Goal: Transaction & Acquisition: Book appointment/travel/reservation

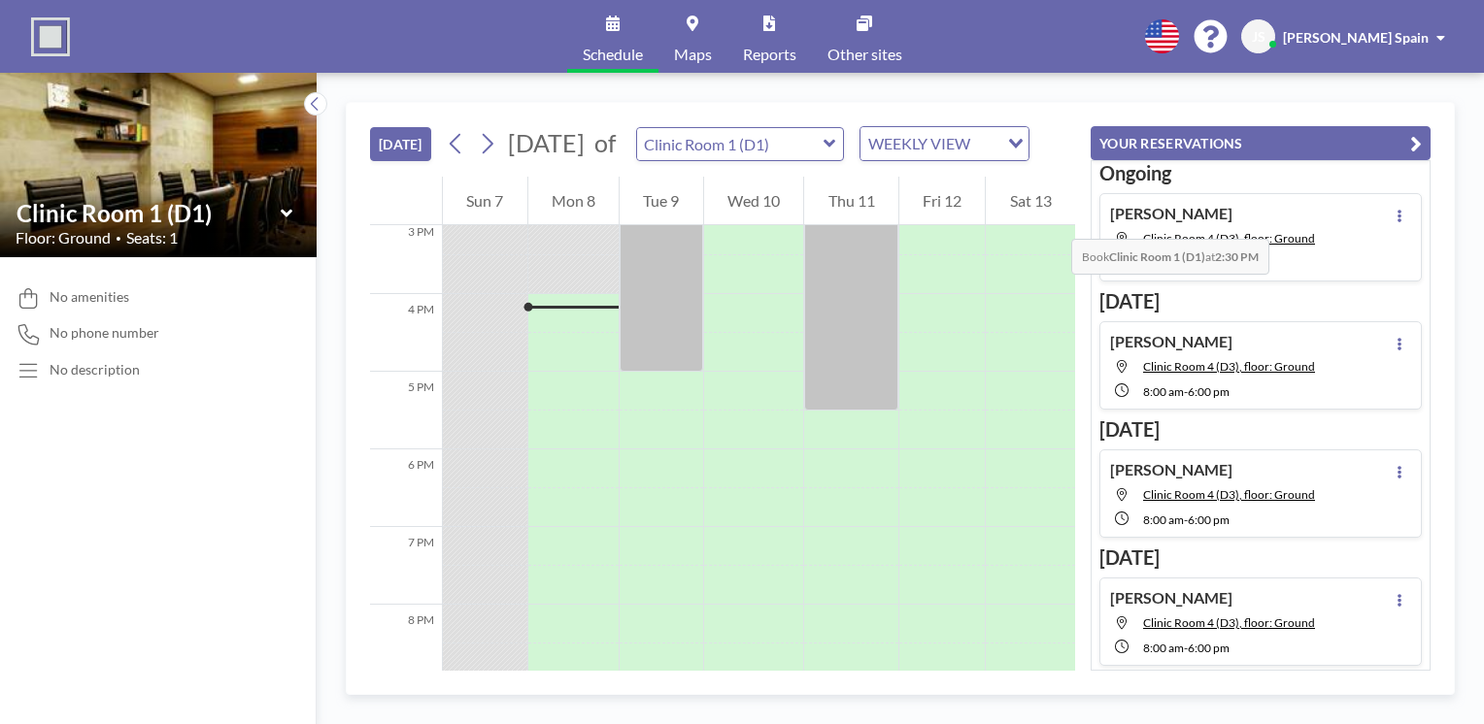
scroll to position [1204, 0]
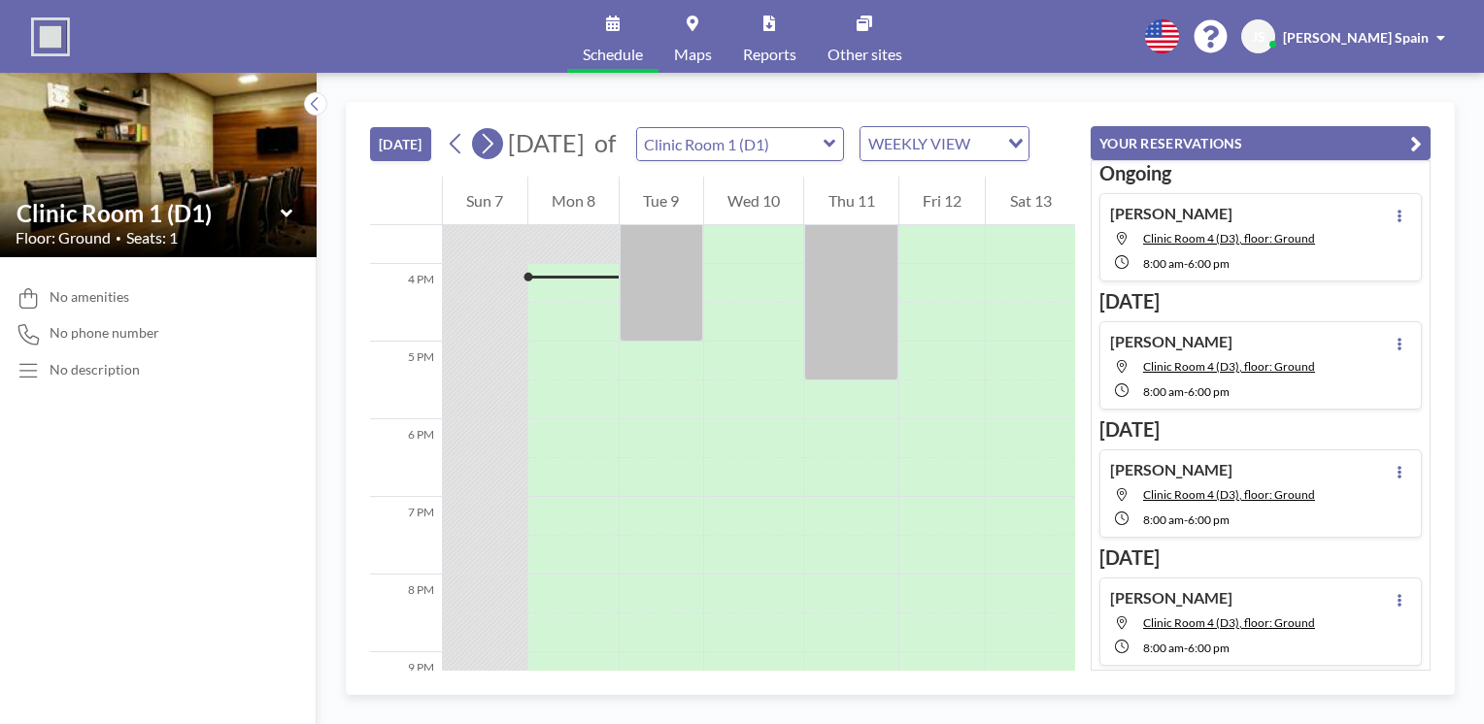
click at [490, 154] on icon at bounding box center [487, 143] width 18 height 29
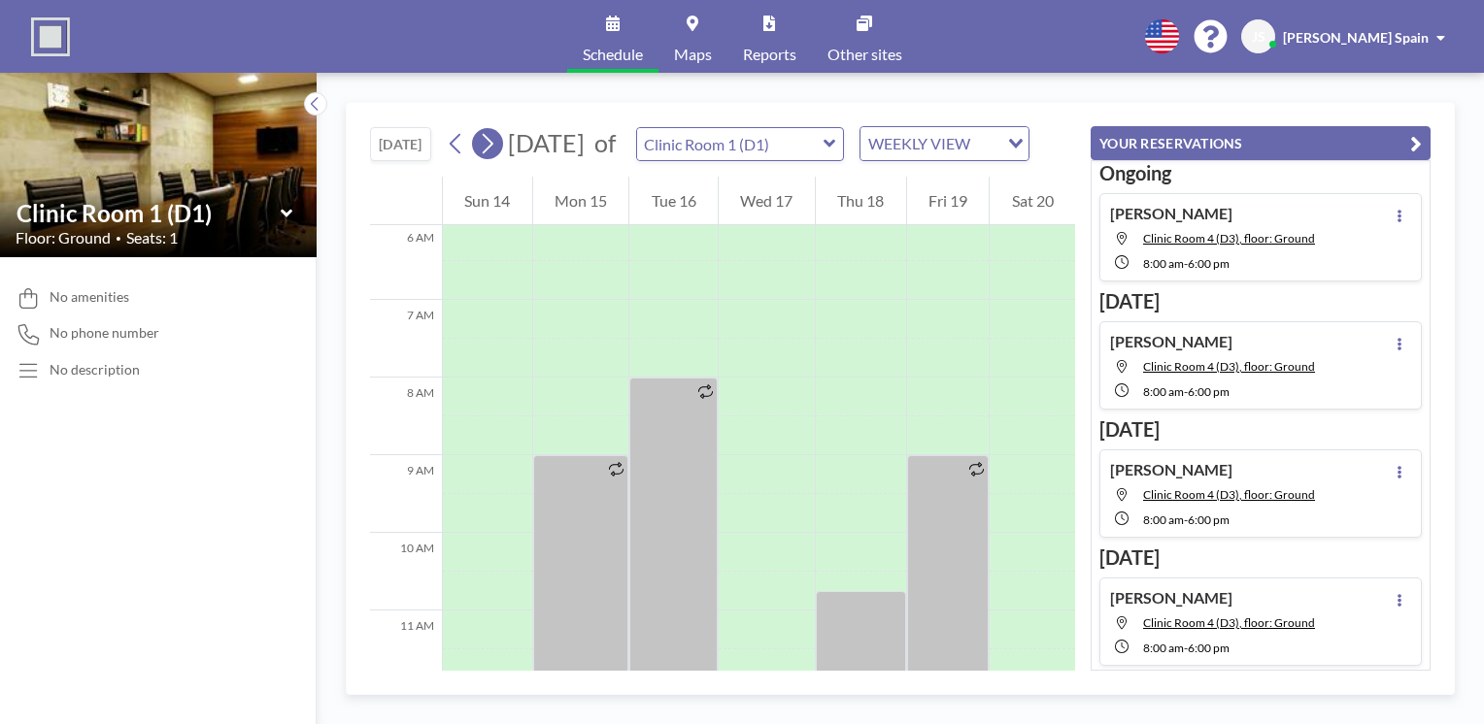
scroll to position [583, 0]
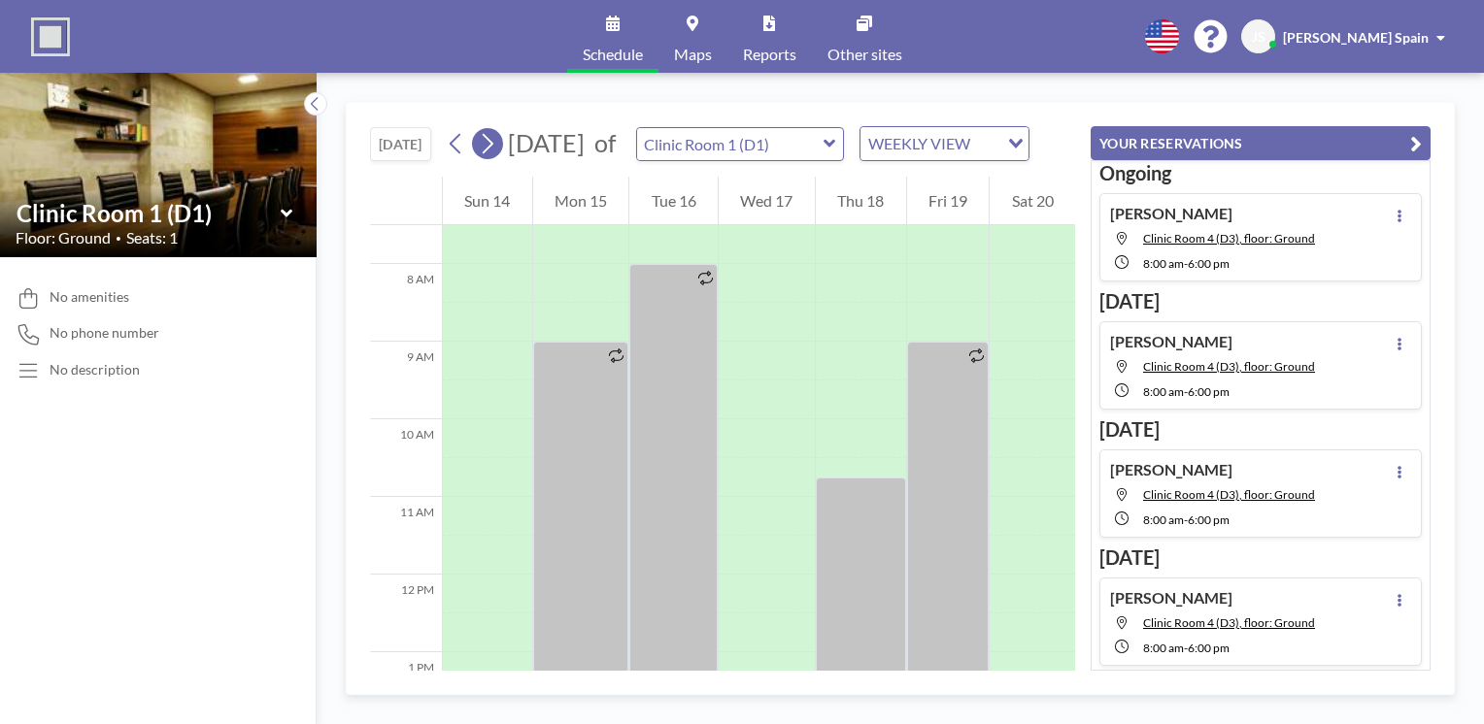
click at [490, 154] on icon at bounding box center [487, 143] width 18 height 29
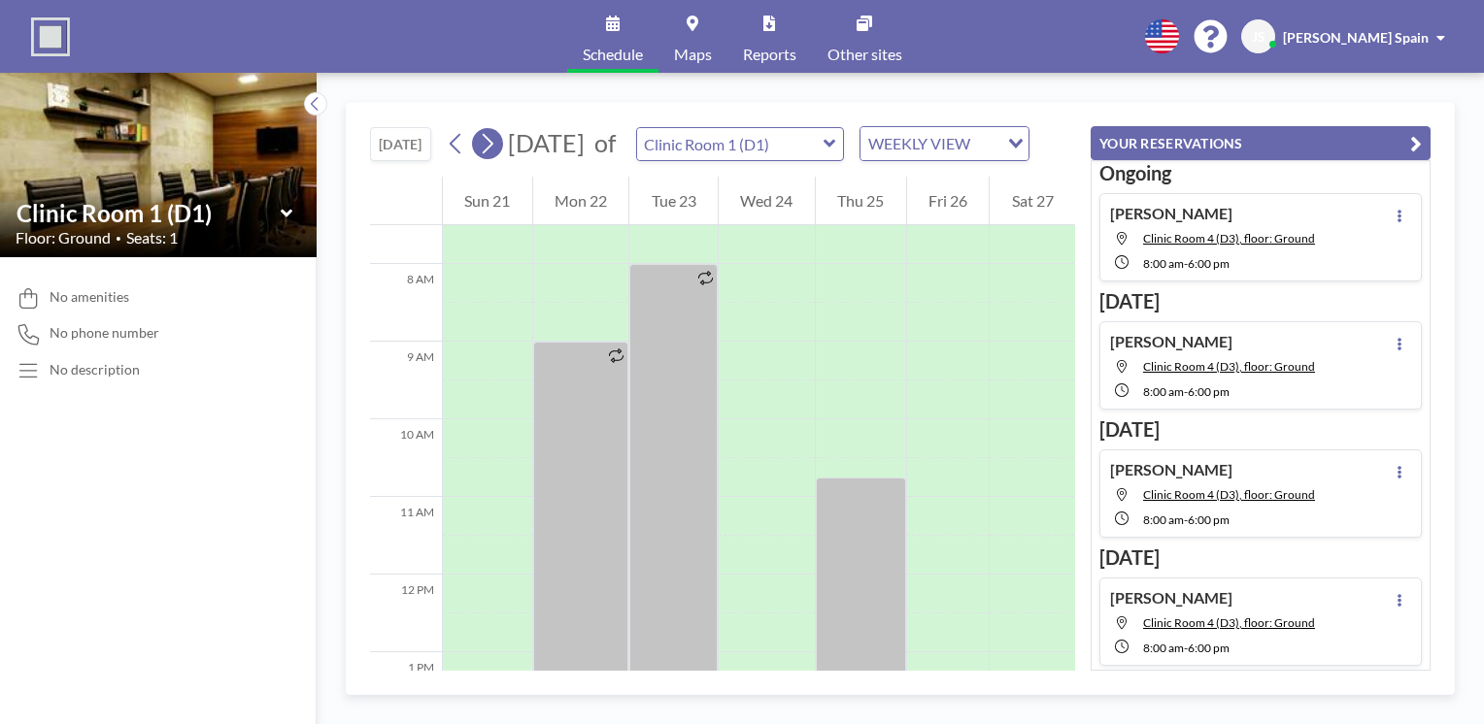
click at [490, 154] on icon at bounding box center [487, 143] width 18 height 29
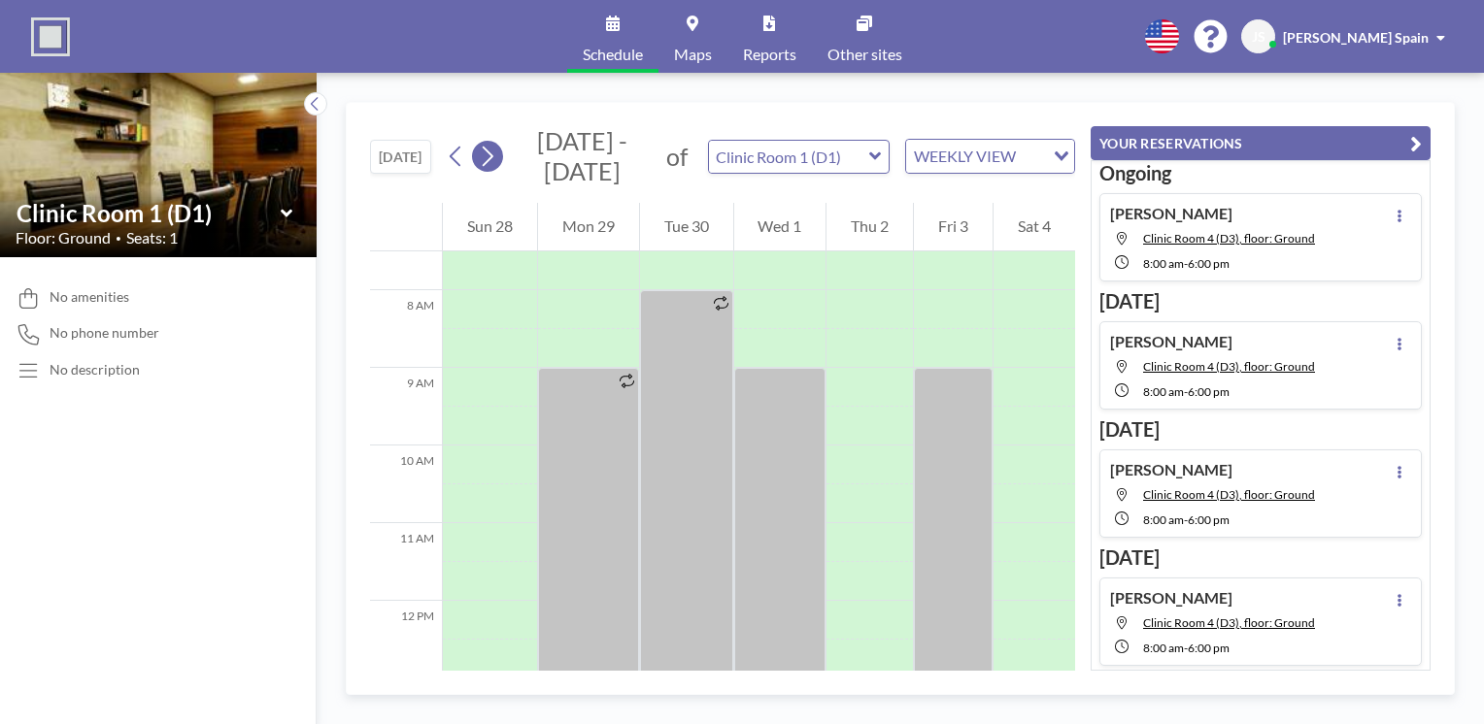
click at [490, 154] on icon at bounding box center [487, 156] width 18 height 29
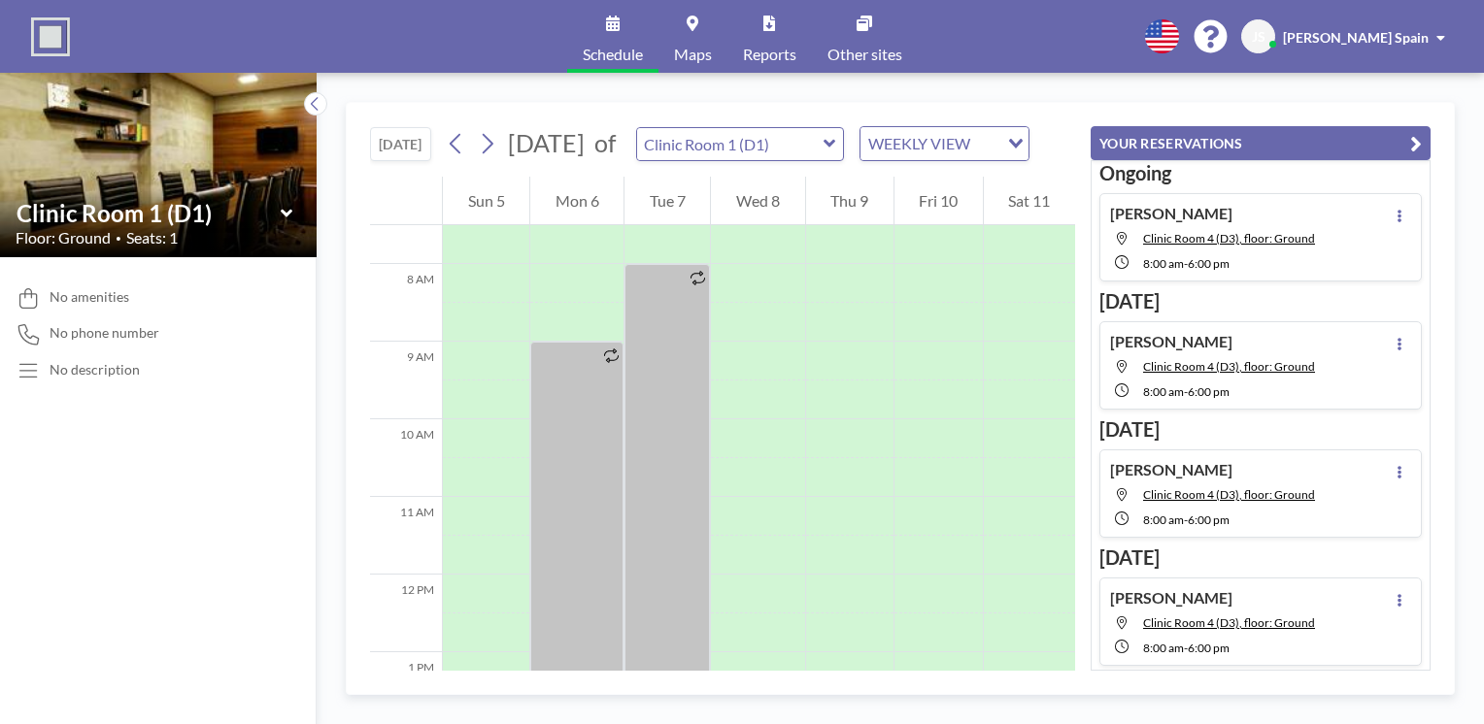
click at [284, 216] on icon at bounding box center [287, 213] width 13 height 19
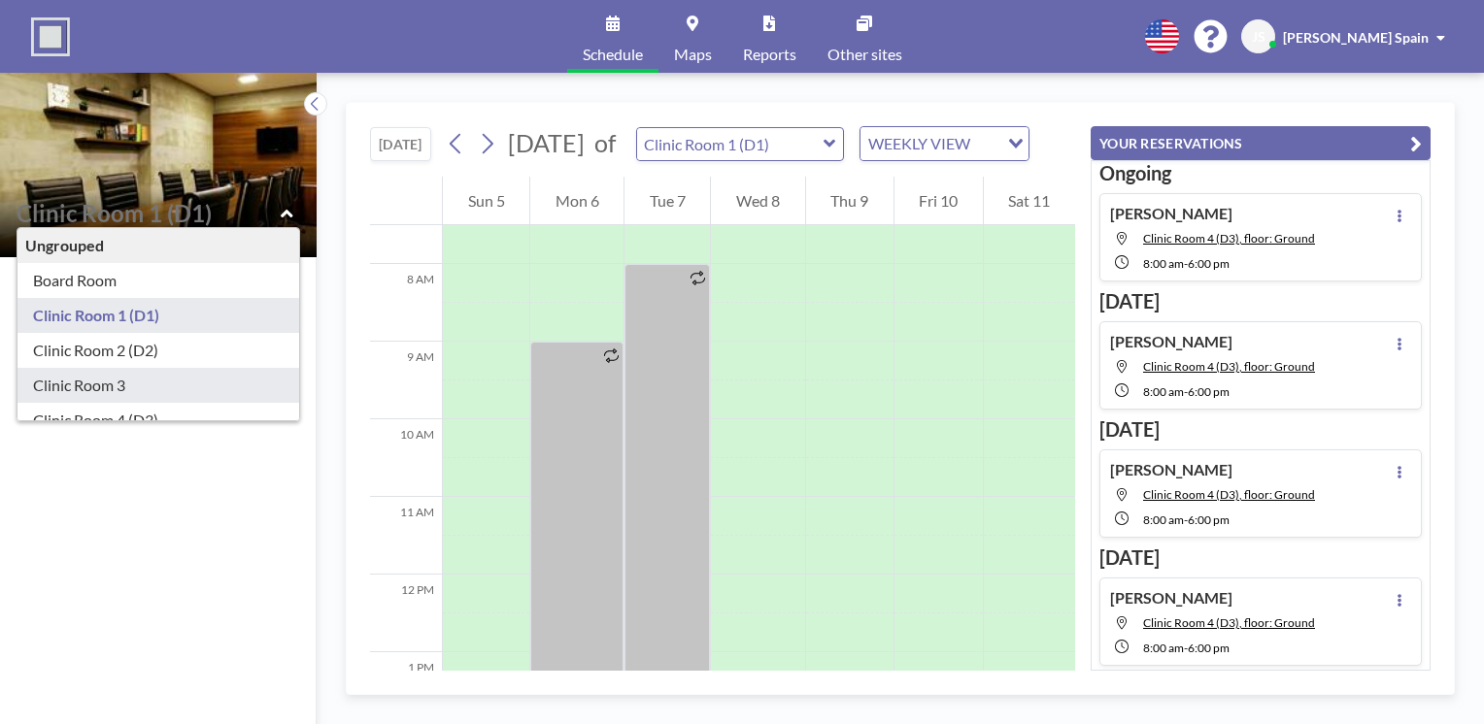
type input "Clinic Room 3"
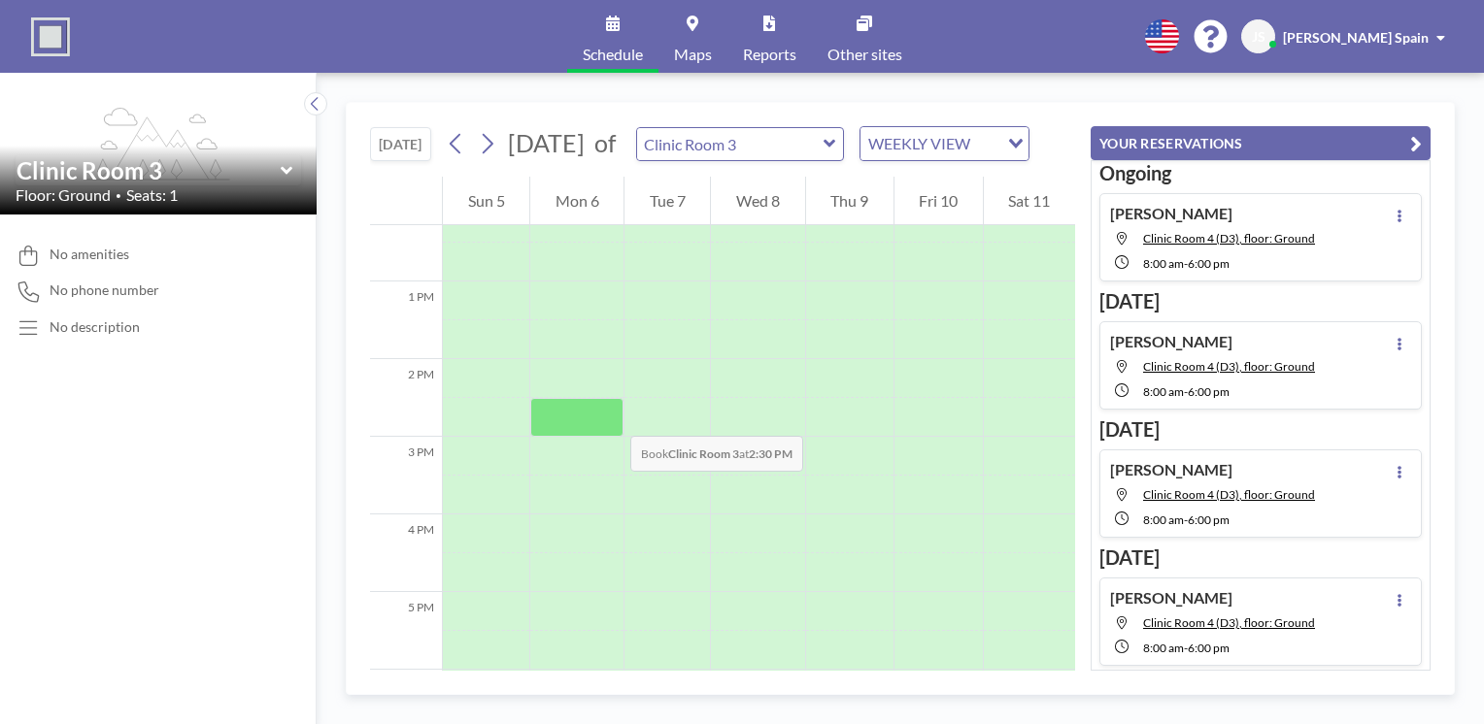
scroll to position [971, 0]
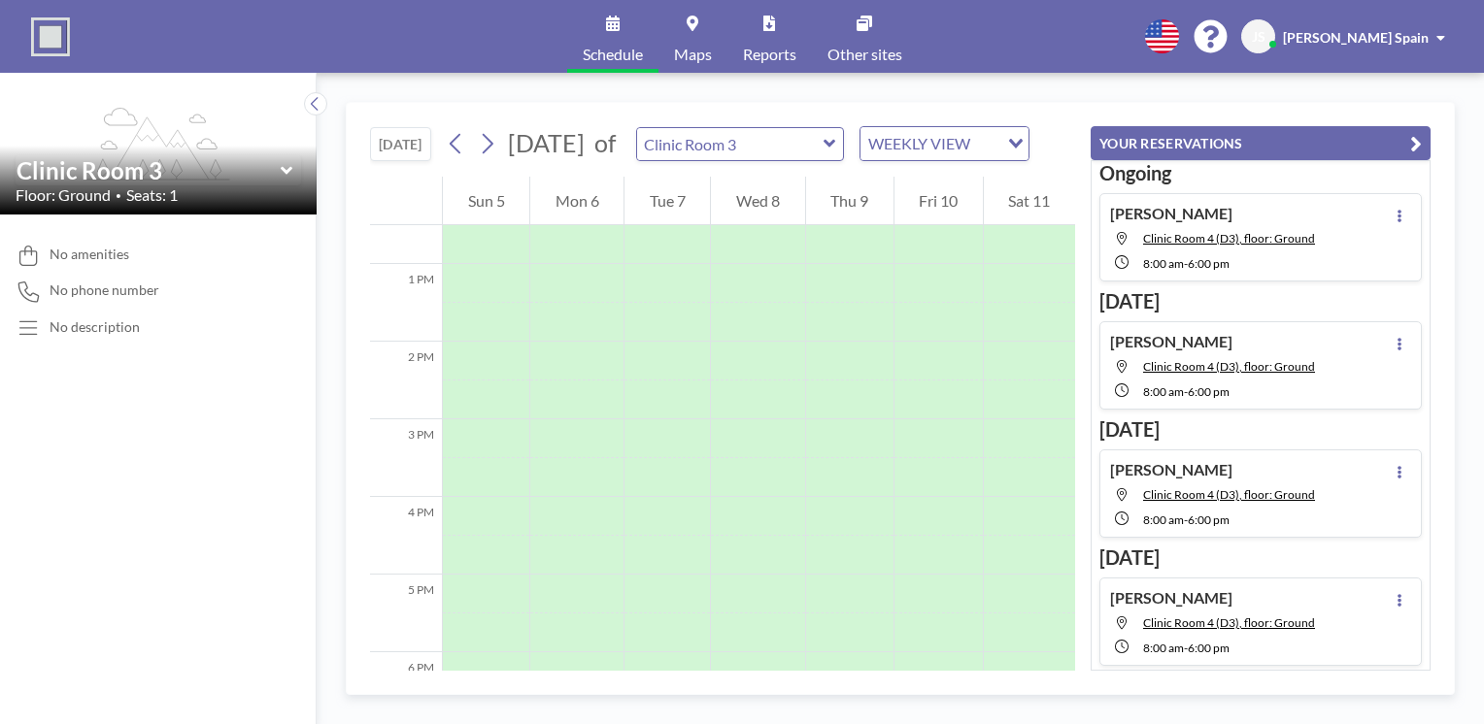
click at [835, 148] on icon at bounding box center [830, 144] width 12 height 8
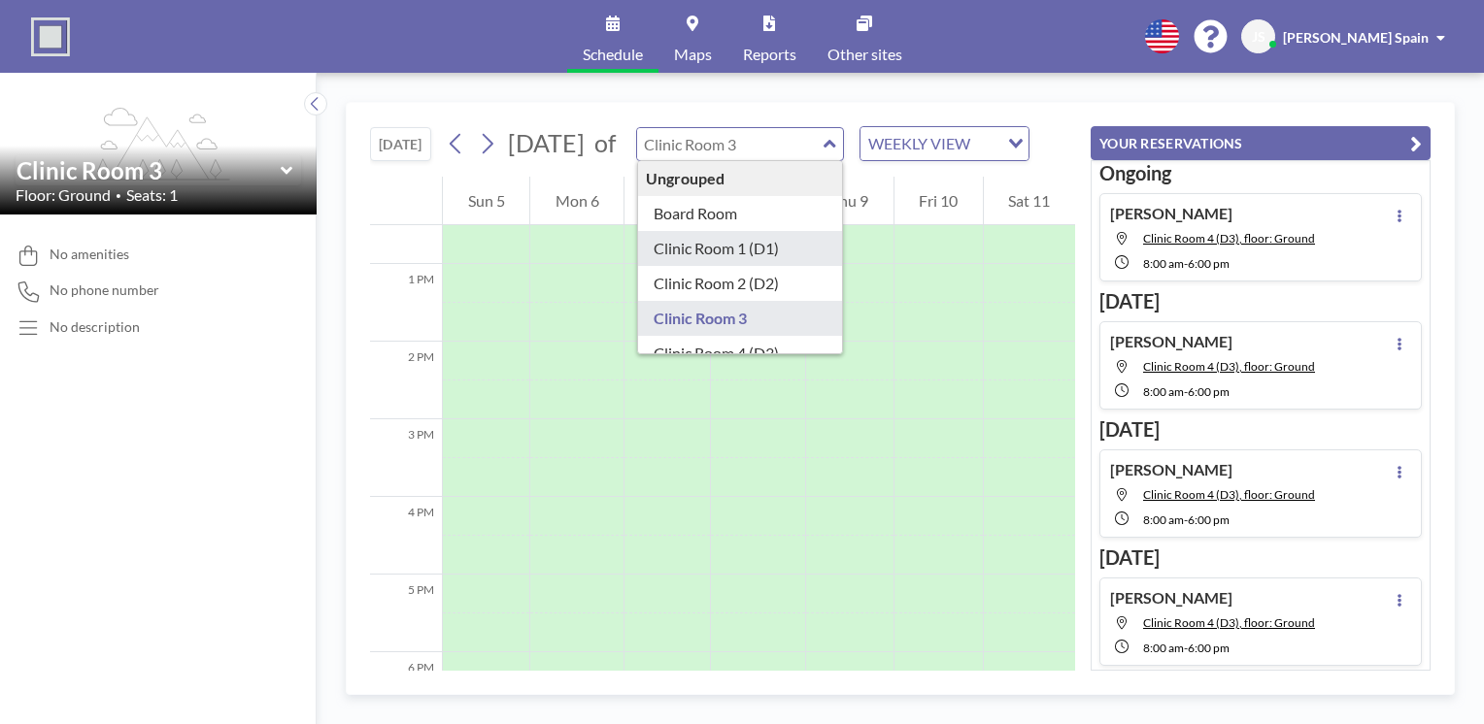
type input "Clinic Room 1 (D1)"
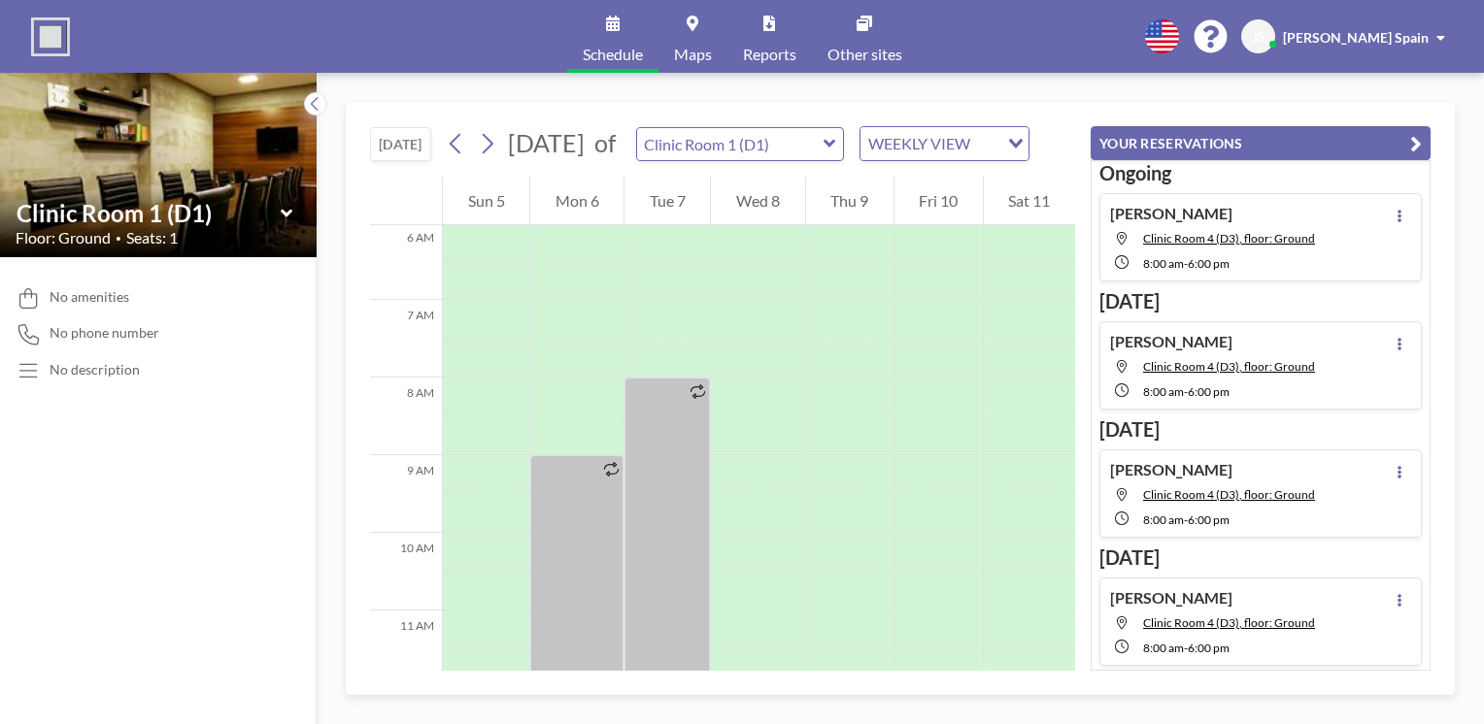
scroll to position [583, 0]
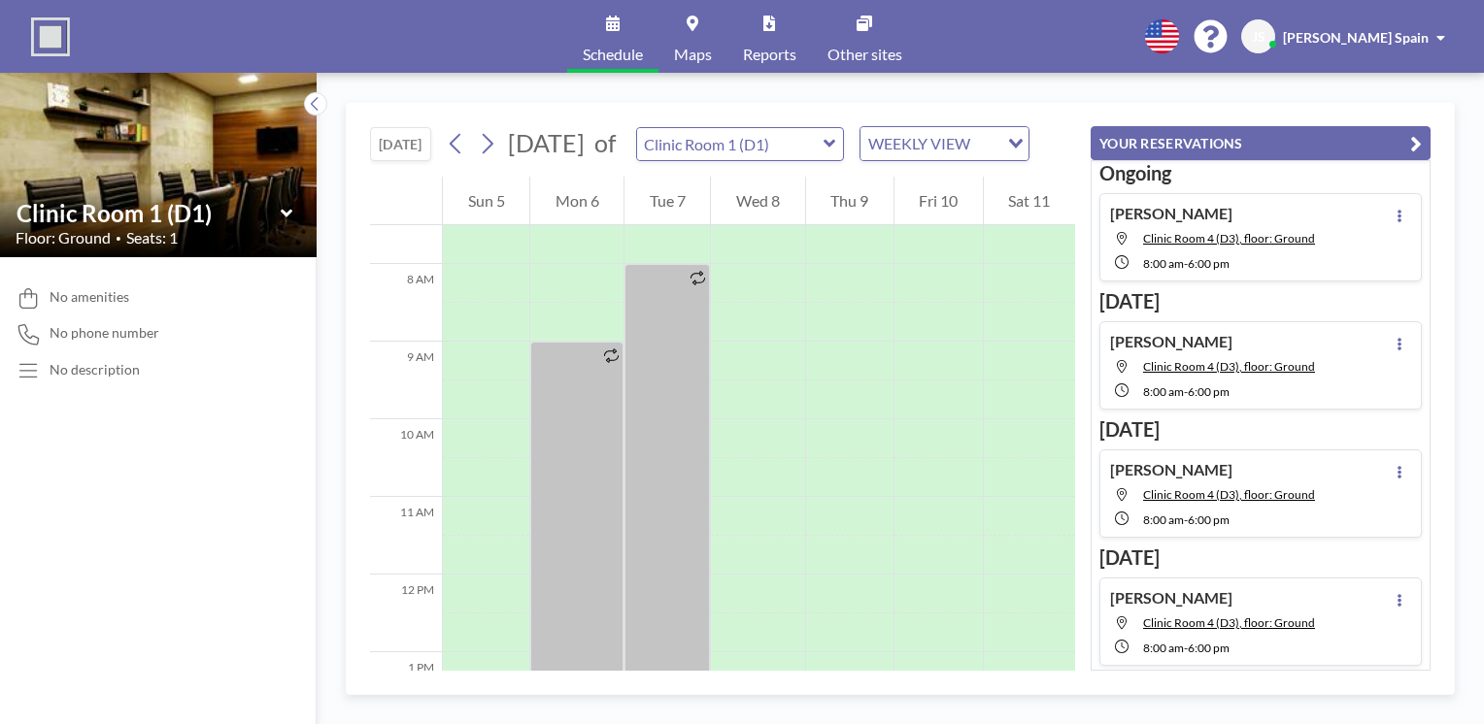
click at [835, 148] on icon at bounding box center [830, 144] width 12 height 8
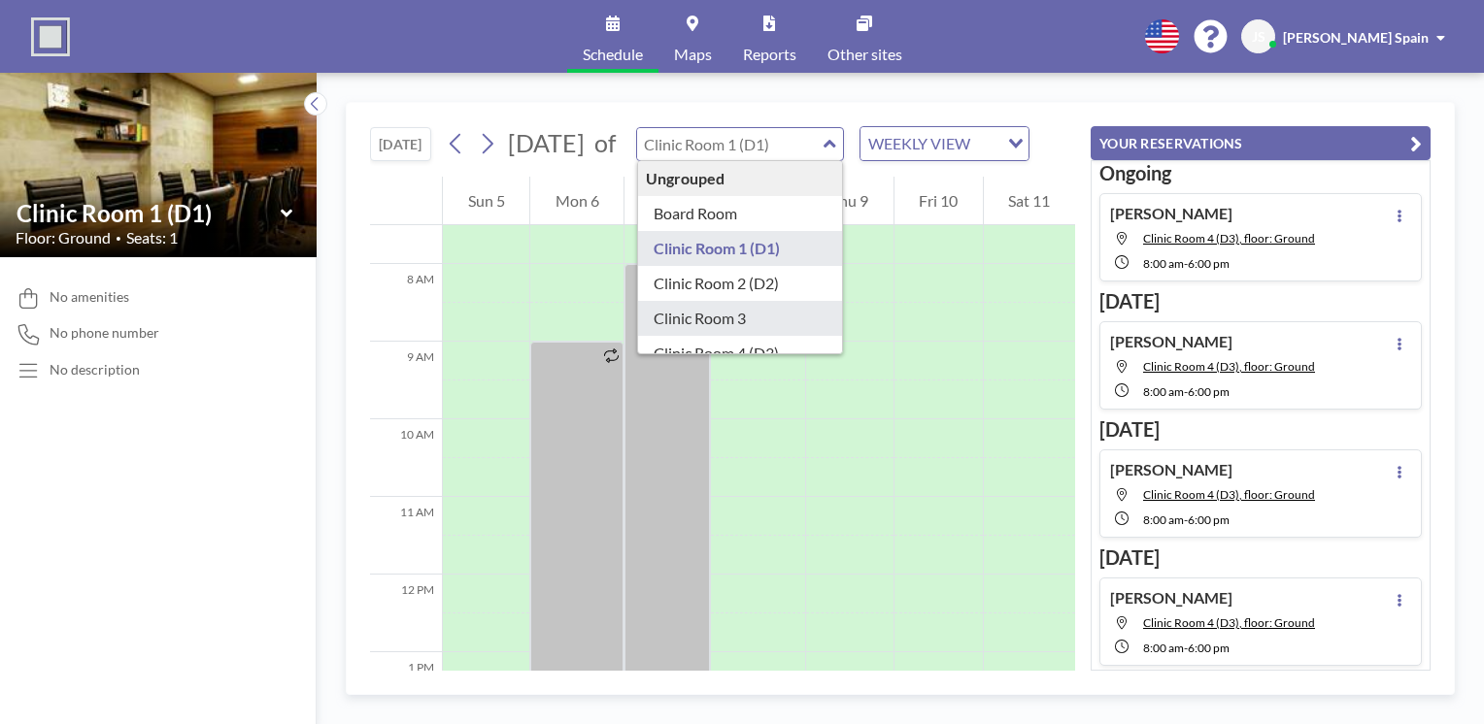
type input "Clinic Room 3"
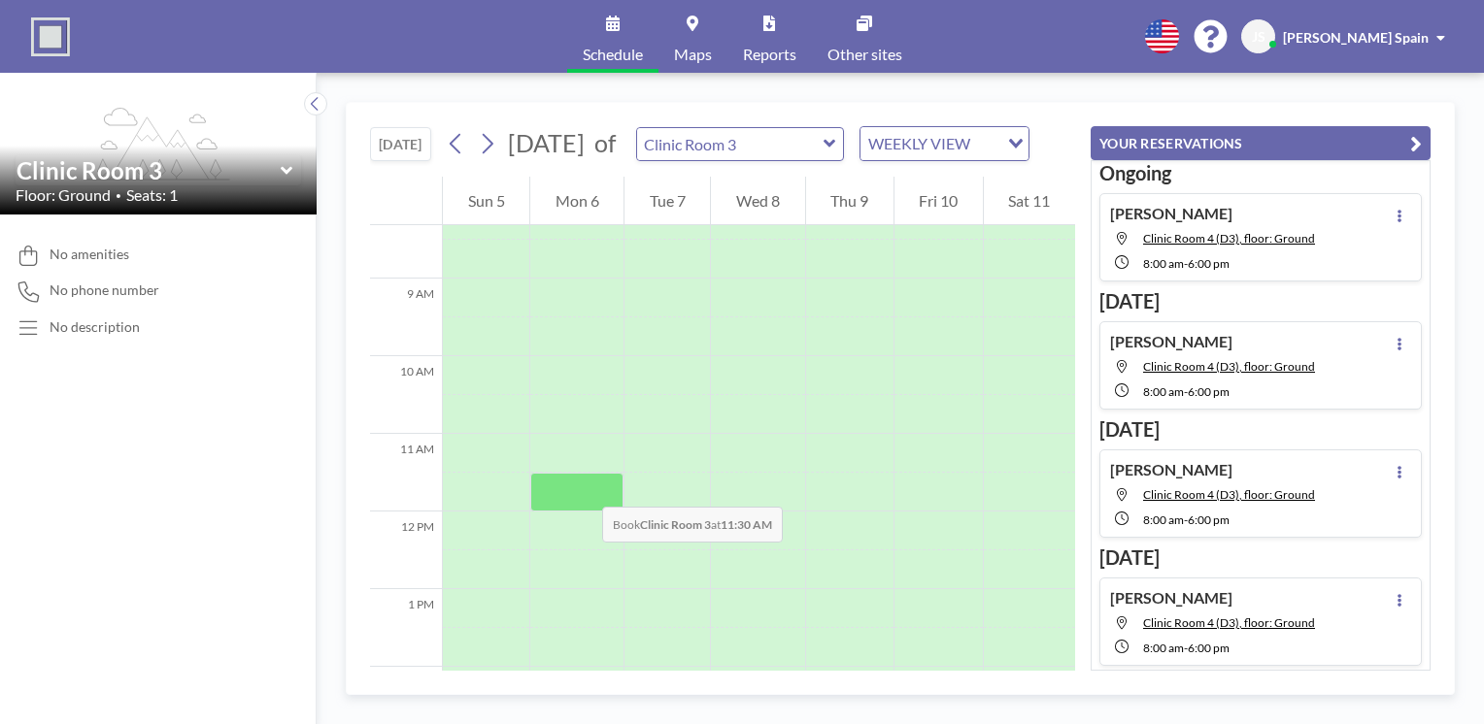
scroll to position [680, 0]
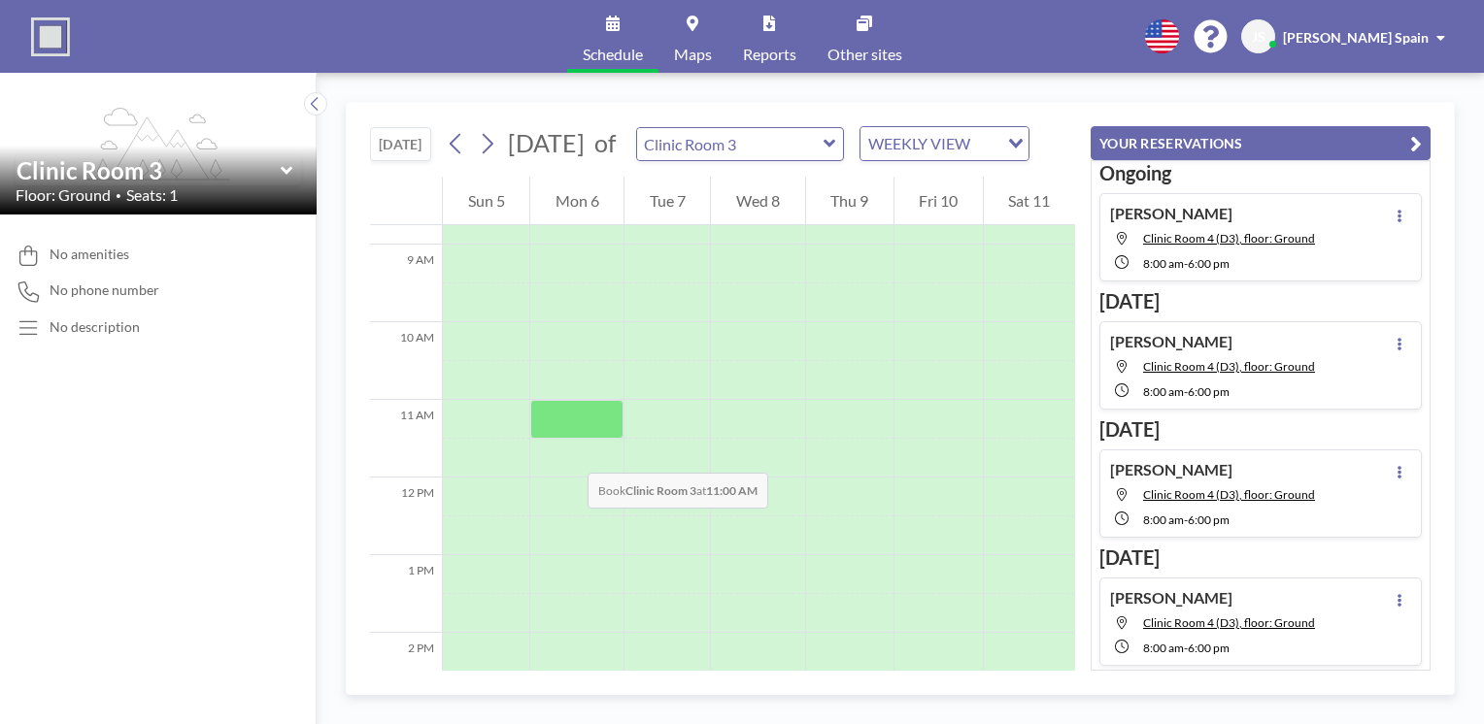
click at [568, 439] on div at bounding box center [576, 419] width 93 height 39
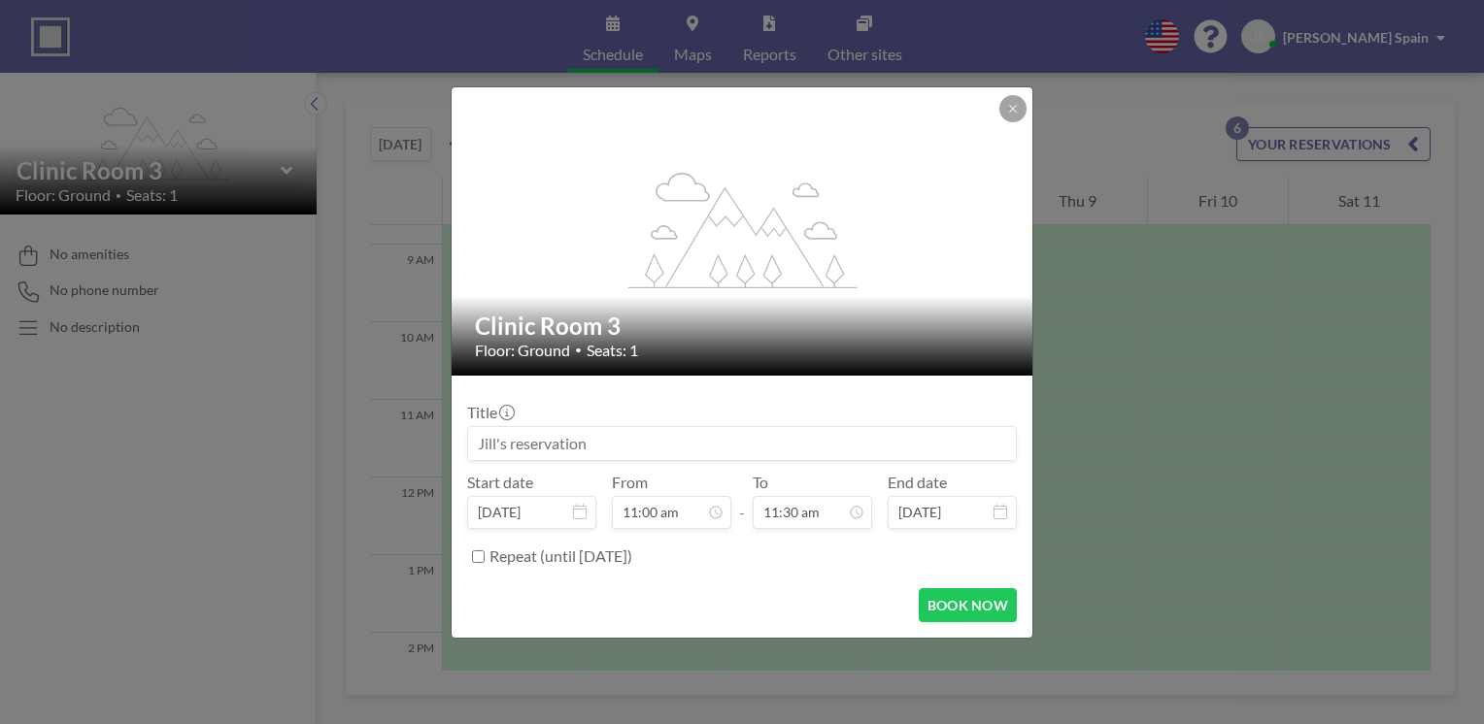
drag, startPoint x: 611, startPoint y: 453, endPoint x: 439, endPoint y: 445, distance: 172.1
click at [439, 445] on div "flex-grow: 1.2; Clinic Room 3 Floor: Ground • Seats: 1 Title Start date [DATE] …" at bounding box center [742, 362] width 1484 height 724
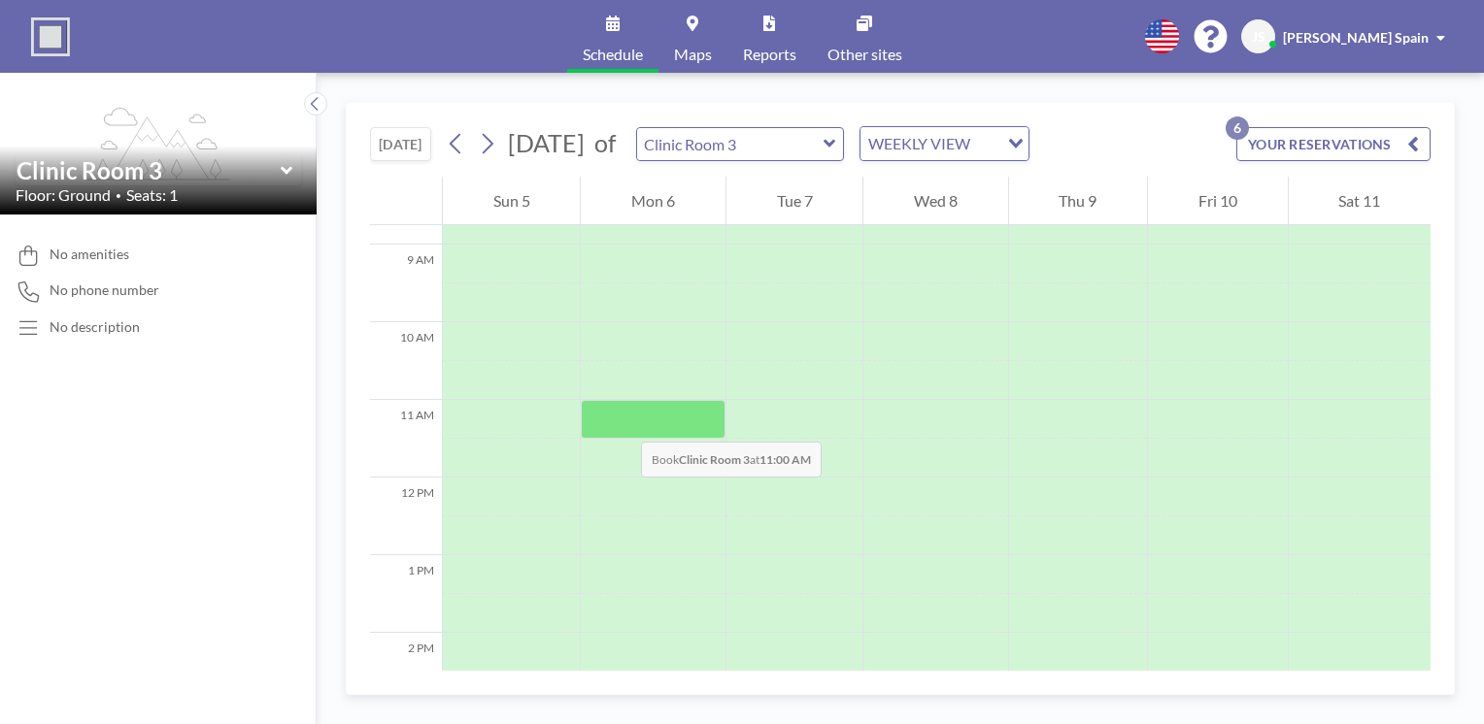
click at [623, 422] on div at bounding box center [653, 419] width 144 height 39
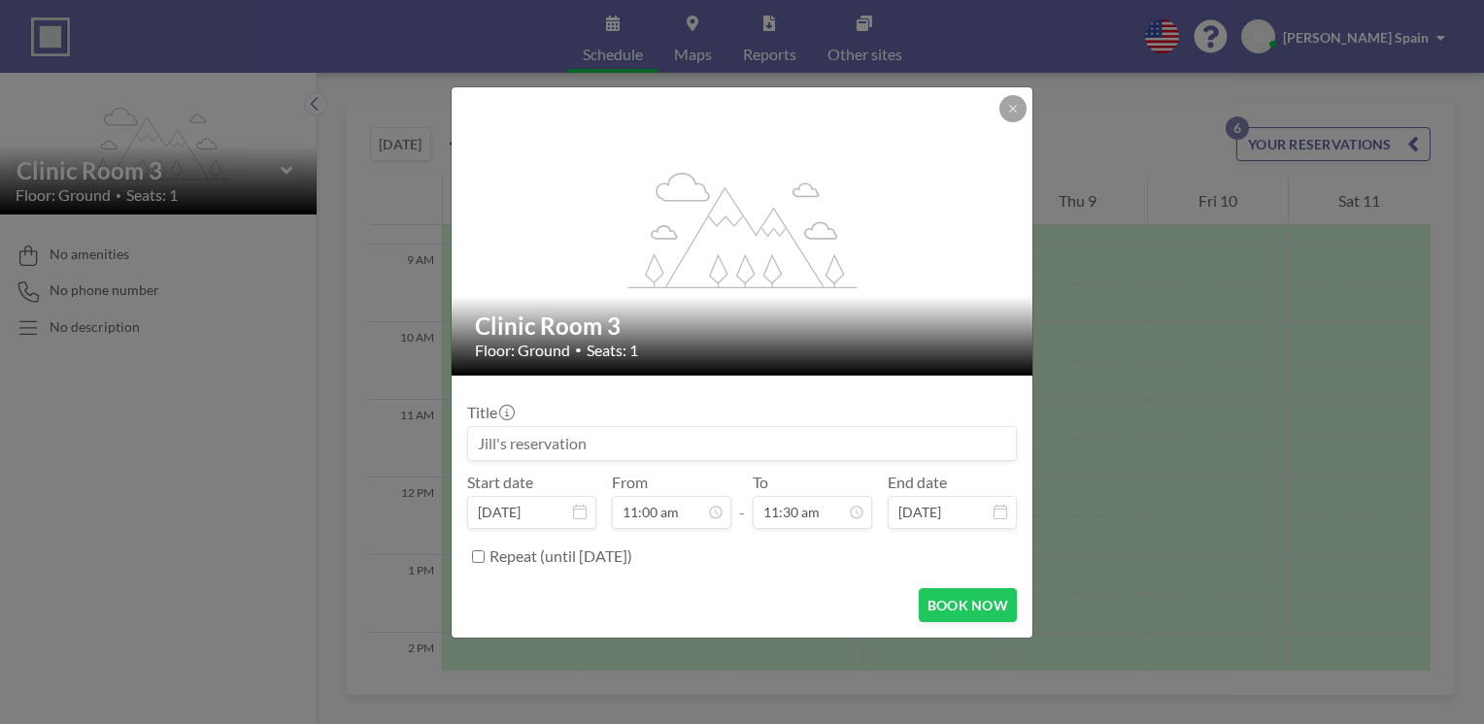
click at [594, 445] on input at bounding box center [742, 443] width 548 height 33
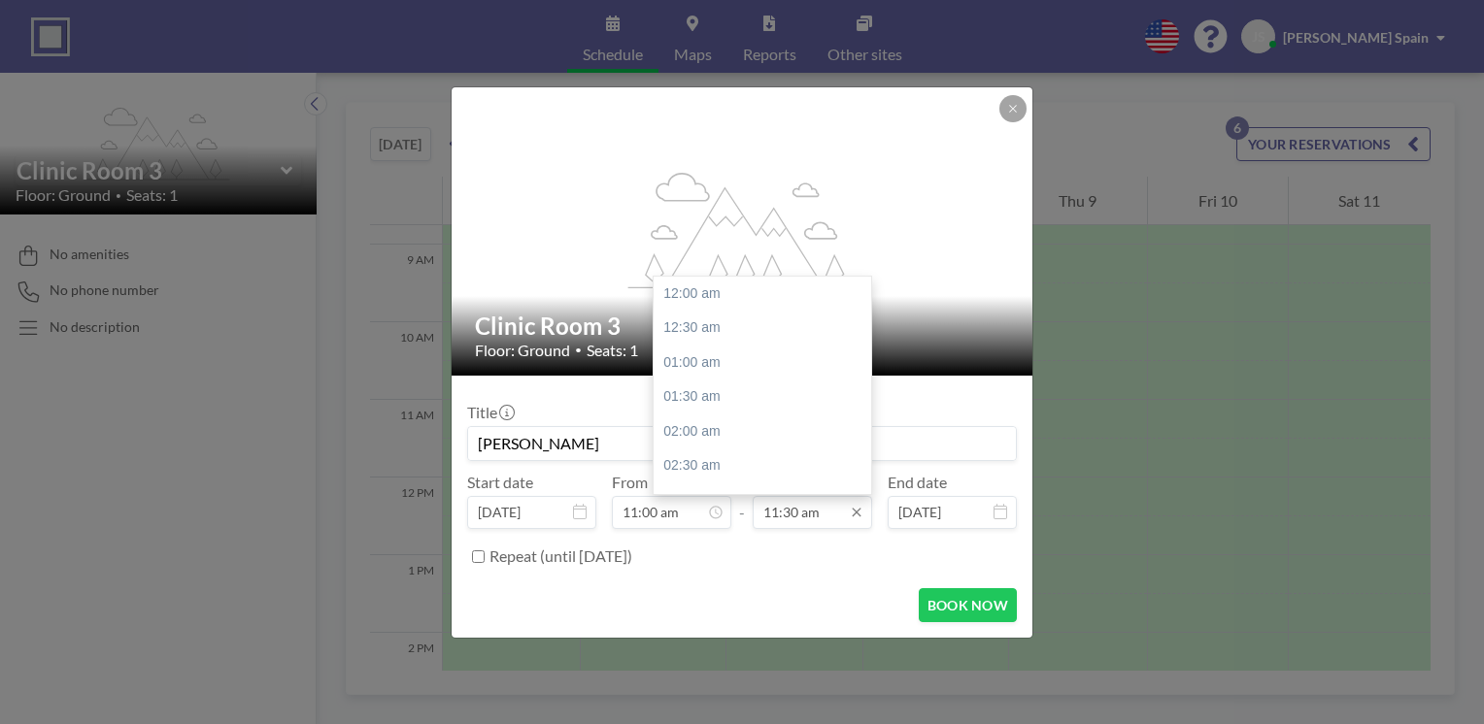
scroll to position [795, 0]
click at [697, 332] on div "12:00 pm" at bounding box center [767, 328] width 227 height 35
type input "[PERSON_NAME]"
type input "12:00 pm"
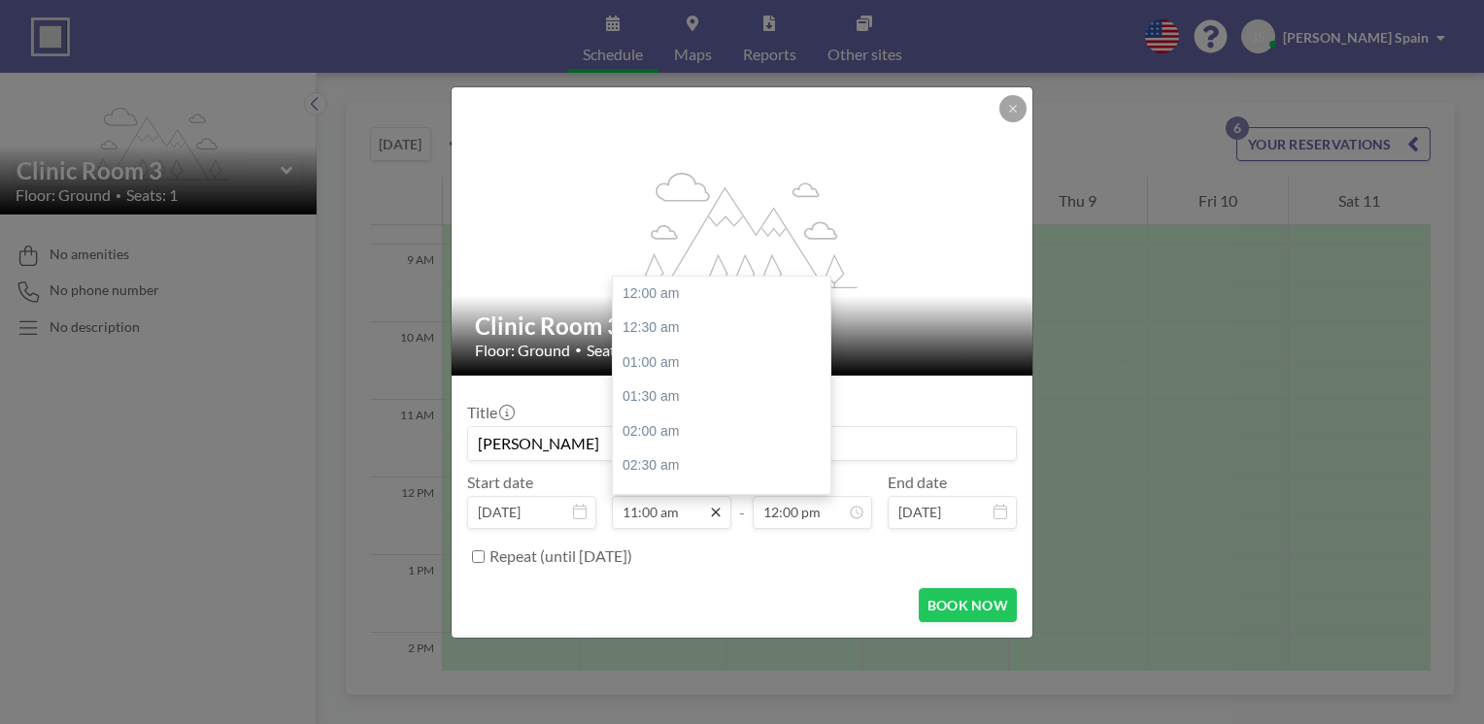
scroll to position [760, 0]
click at [657, 323] on div "11:30 am" at bounding box center [726, 328] width 227 height 35
click at [716, 521] on input "11:30 am" at bounding box center [671, 512] width 119 height 33
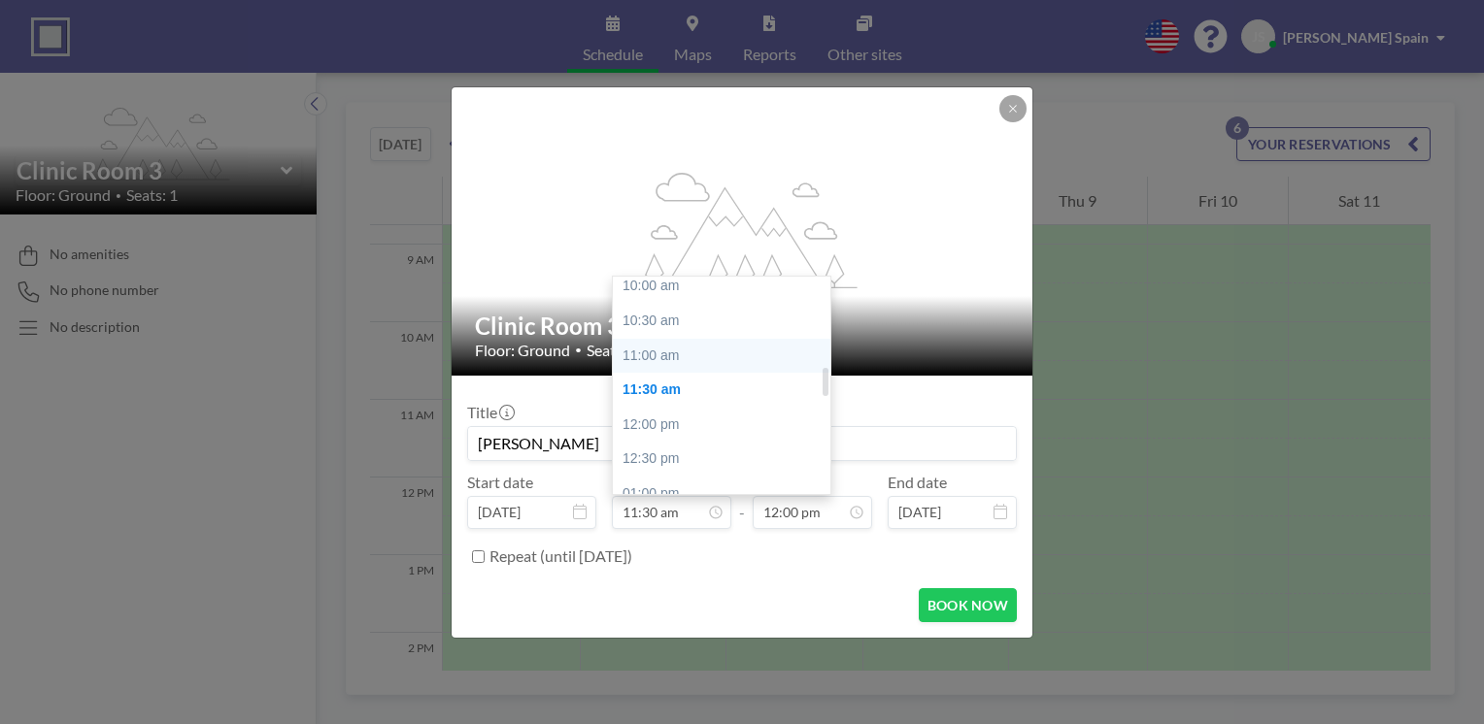
click at [660, 360] on div "11:00 am" at bounding box center [726, 356] width 227 height 35
type input "11:00 am"
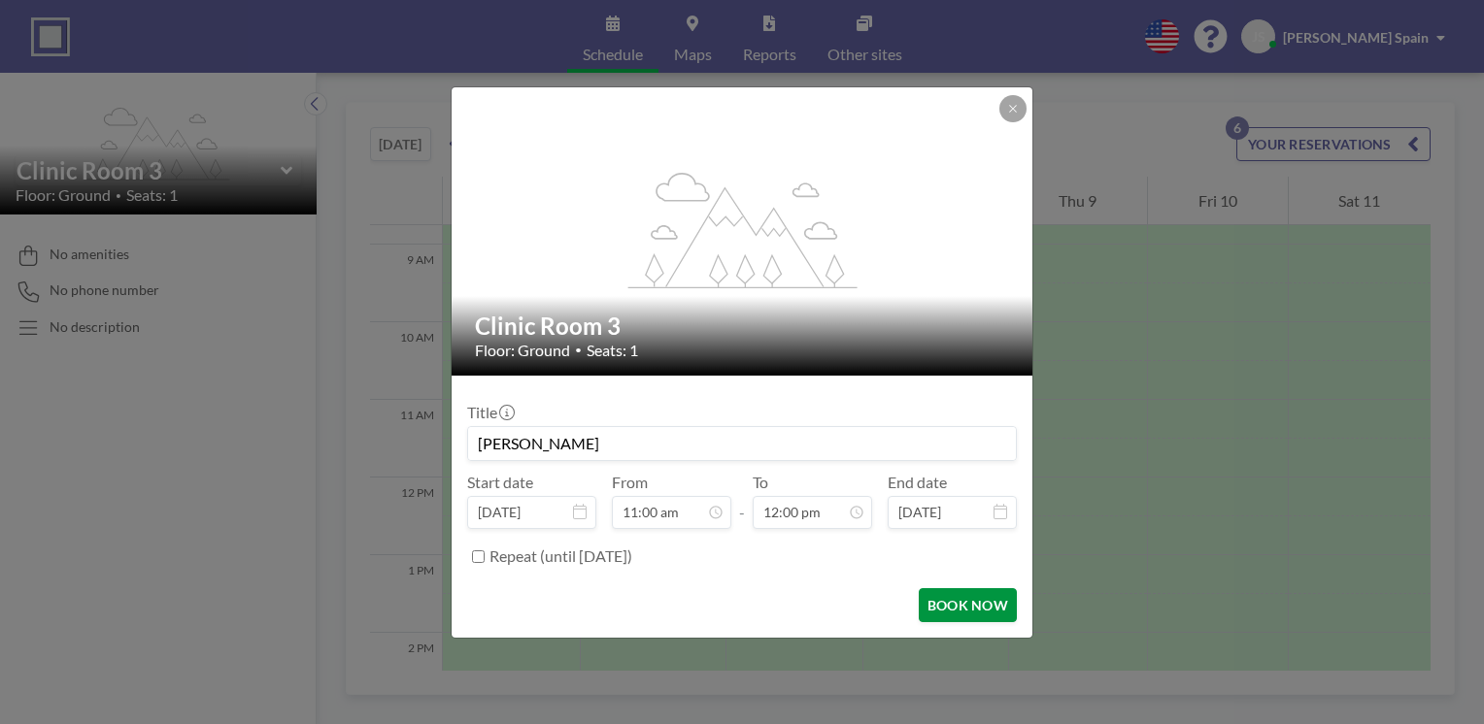
click at [983, 612] on button "BOOK NOW" at bounding box center [968, 606] width 98 height 34
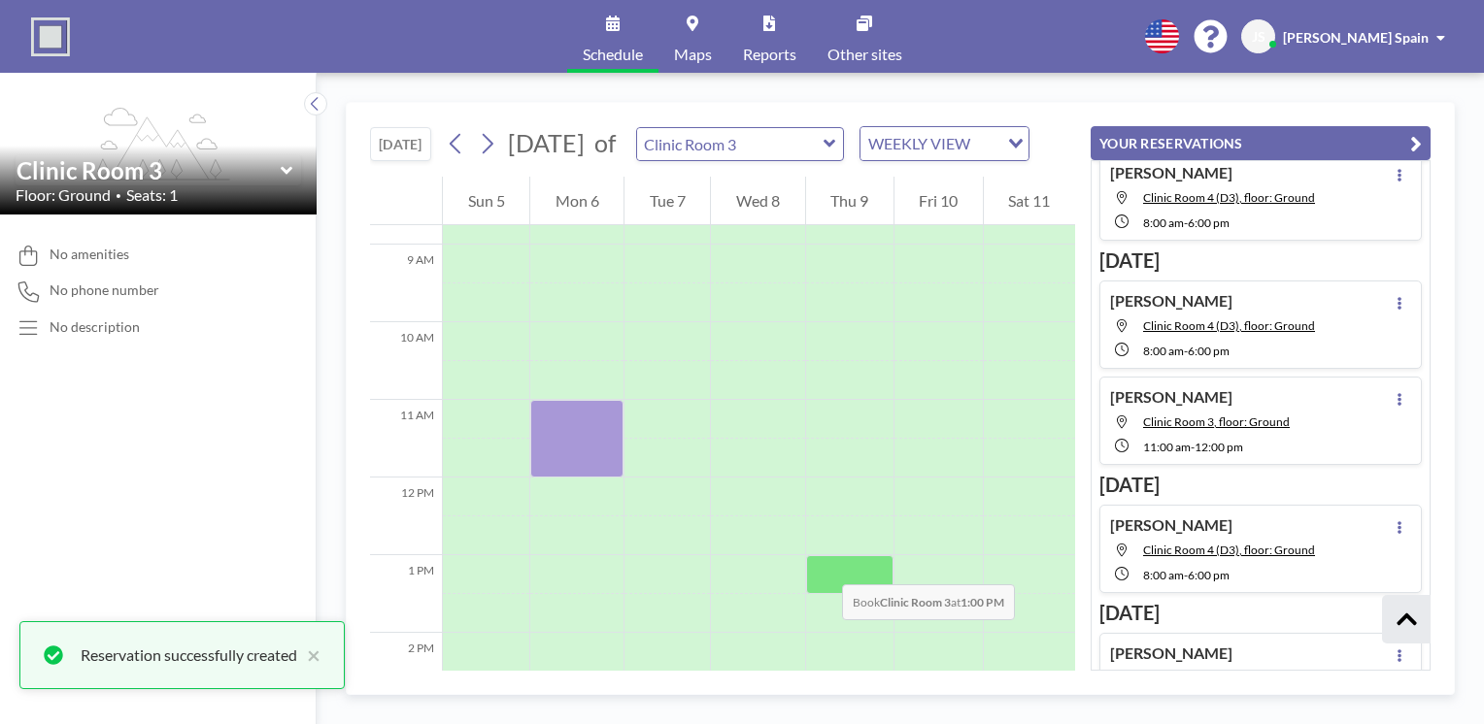
scroll to position [170, 0]
